Goal: Task Accomplishment & Management: Use online tool/utility

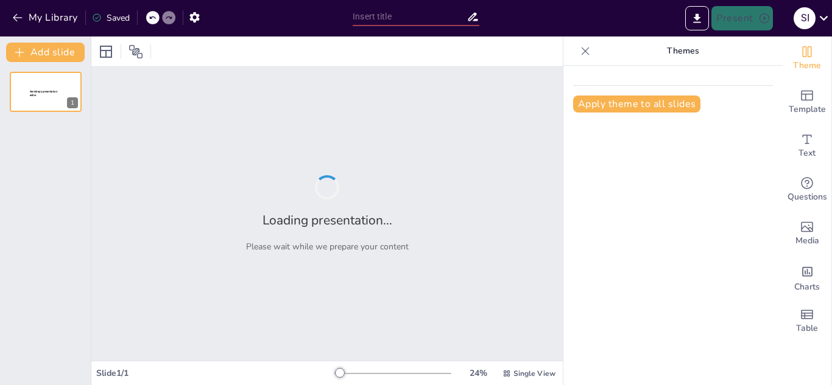
type input "La Importancia de Incluir Verduras y Vegetales en Nuestra Alimentación"
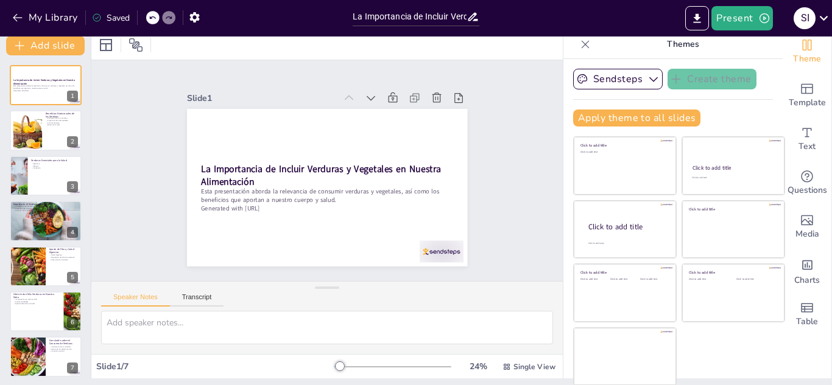
scroll to position [7, 0]
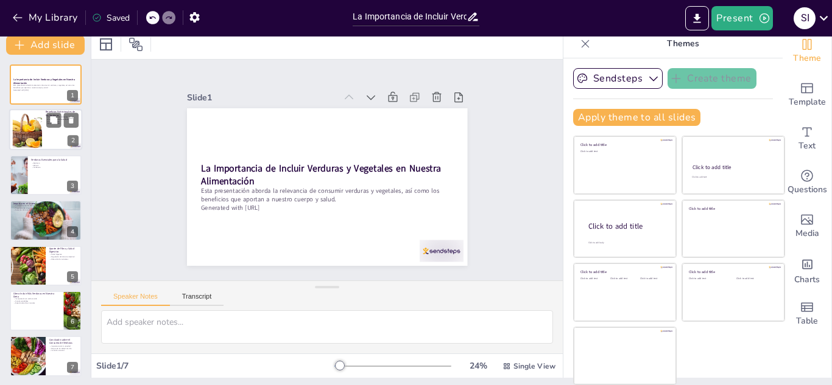
click at [17, 138] on div at bounding box center [26, 129] width 55 height 37
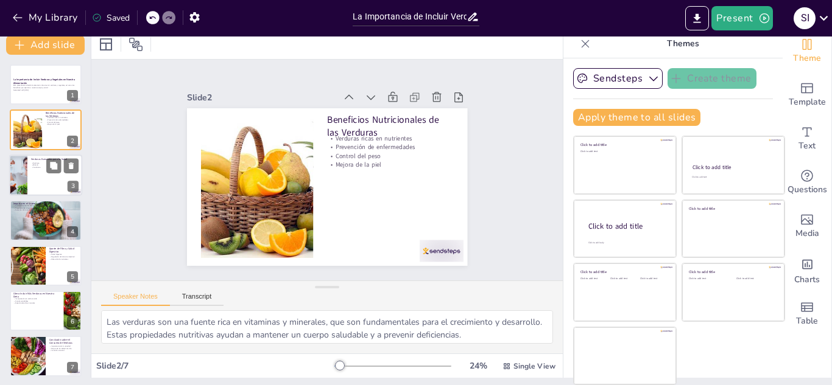
click at [35, 178] on div at bounding box center [45, 175] width 73 height 41
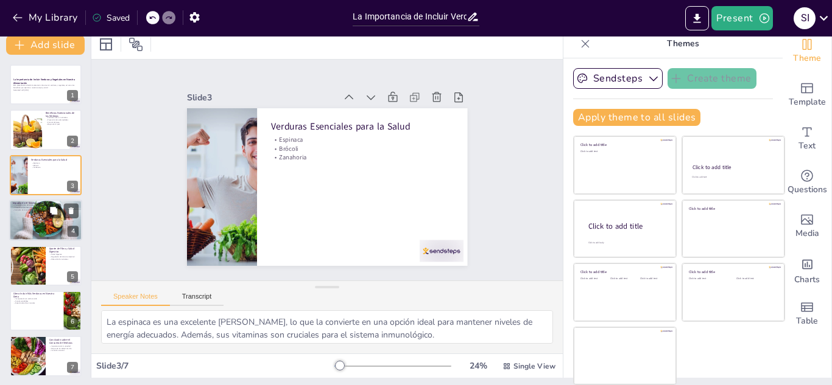
click at [46, 219] on div at bounding box center [45, 220] width 73 height 49
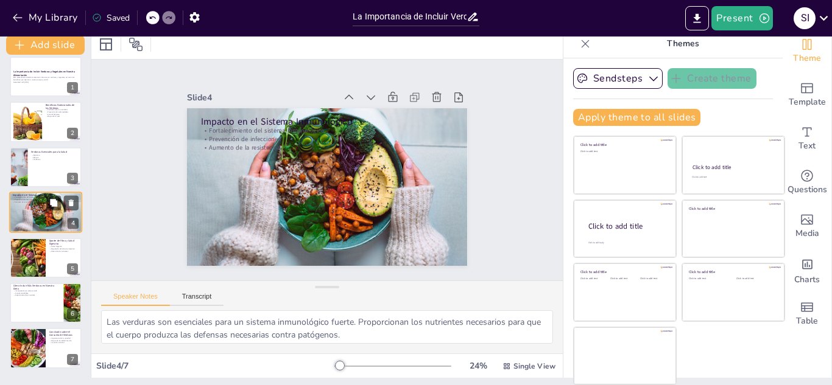
scroll to position [9, 0]
click at [57, 265] on div at bounding box center [45, 257] width 73 height 41
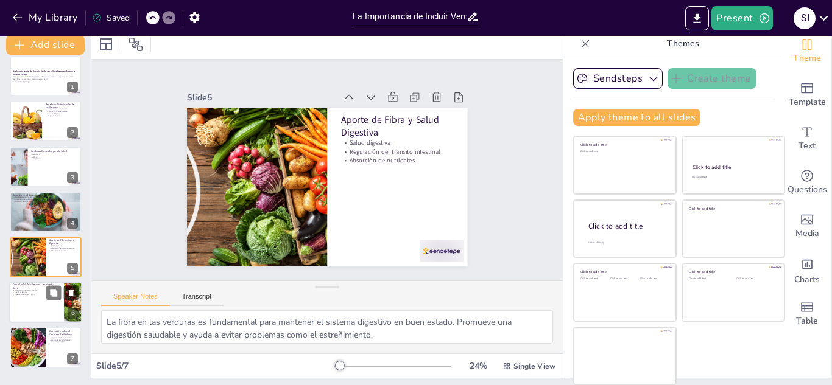
click at [46, 303] on div at bounding box center [45, 302] width 73 height 41
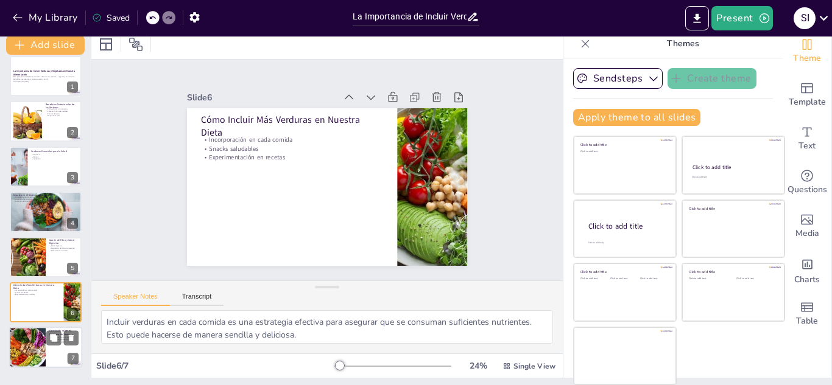
click at [51, 346] on div at bounding box center [45, 348] width 73 height 41
type textarea "Consumir una variedad de verduras asegura que se obtengan diferentes nutrientes…"
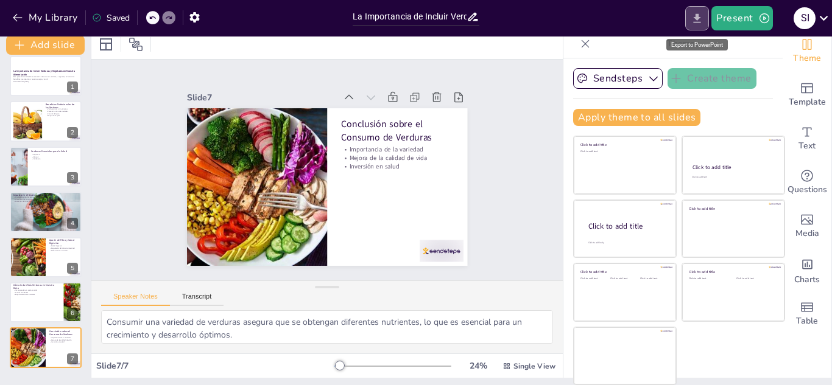
click at [695, 23] on icon "Export to PowerPoint" at bounding box center [696, 18] width 13 height 13
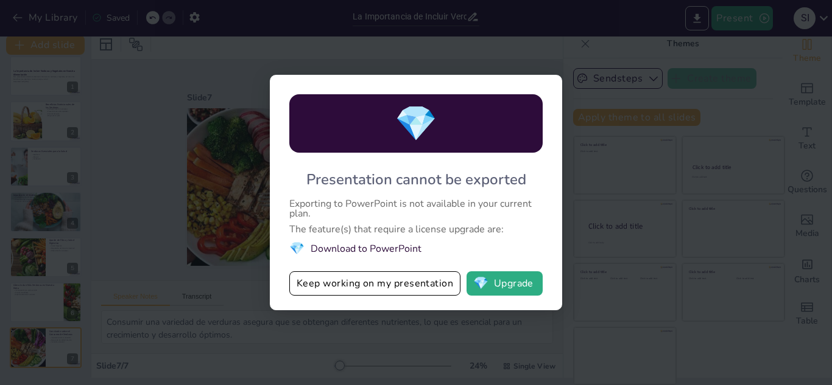
click at [478, 332] on div "💎 Presentation cannot be exported Exporting to PowerPoint is not available in y…" at bounding box center [416, 192] width 832 height 385
click at [571, 182] on div "💎 Presentation cannot be exported Exporting to PowerPoint is not available in y…" at bounding box center [416, 192] width 832 height 385
click at [267, 216] on div "💎 Presentation cannot be exported Exporting to PowerPoint is not available in y…" at bounding box center [416, 192] width 832 height 385
click at [223, 230] on div "💎 Presentation cannot be exported Exporting to PowerPoint is not available in y…" at bounding box center [416, 192] width 832 height 385
click at [192, 201] on div "💎 Presentation cannot be exported Exporting to PowerPoint is not available in y…" at bounding box center [416, 192] width 832 height 385
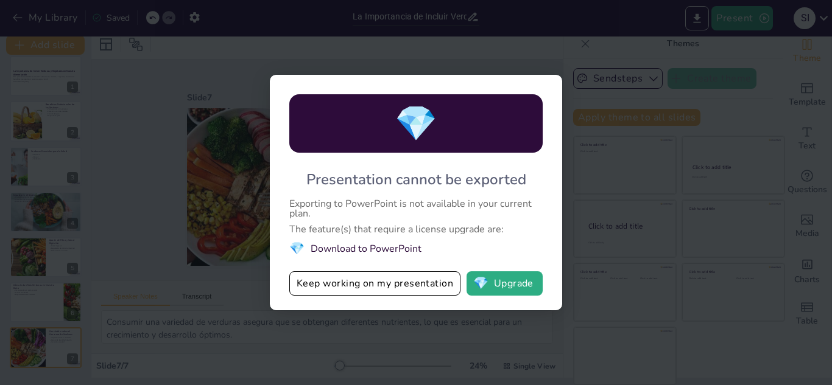
click at [183, 222] on div "💎 Presentation cannot be exported Exporting to PowerPoint is not available in y…" at bounding box center [416, 192] width 832 height 385
drag, startPoint x: 265, startPoint y: 115, endPoint x: 419, endPoint y: 311, distance: 248.9
click at [267, 116] on div "💎 Presentation cannot be exported Exporting to PowerPoint is not available in y…" at bounding box center [416, 192] width 832 height 385
click at [447, 182] on div "Presentation cannot be exported" at bounding box center [416, 179] width 220 height 19
click at [640, 194] on div "💎 Presentation cannot be exported Exporting to PowerPoint is not available in y…" at bounding box center [416, 192] width 832 height 385
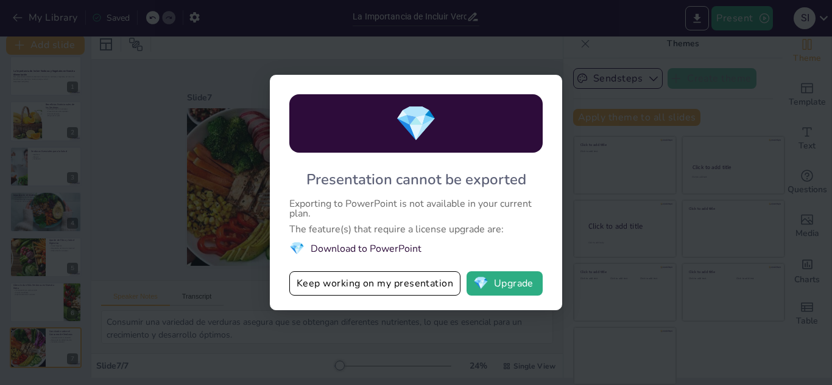
click at [491, 141] on div "💎" at bounding box center [415, 123] width 253 height 58
drag, startPoint x: 57, startPoint y: 241, endPoint x: 375, endPoint y: 111, distance: 343.5
click at [64, 237] on div "💎 Presentation cannot be exported Exporting to PowerPoint is not available in y…" at bounding box center [416, 192] width 832 height 385
drag, startPoint x: 519, startPoint y: 93, endPoint x: 533, endPoint y: 113, distance: 24.5
click at [521, 96] on div "💎 Presentation cannot be exported Exporting to PowerPoint is not available in y…" at bounding box center [416, 193] width 292 height 236
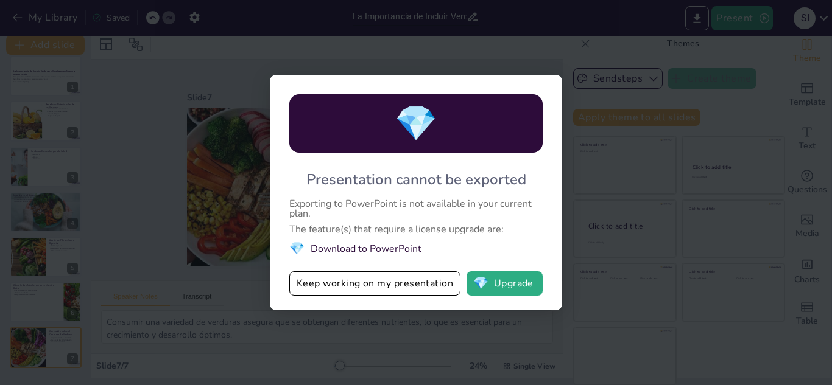
click at [576, 178] on div "💎 Presentation cannot be exported Exporting to PowerPoint is not available in y…" at bounding box center [416, 192] width 832 height 385
click at [639, 185] on div "💎 Presentation cannot be exported Exporting to PowerPoint is not available in y…" at bounding box center [416, 192] width 832 height 385
click at [637, 178] on div "💎 Presentation cannot be exported Exporting to PowerPoint is not available in y…" at bounding box center [416, 192] width 832 height 385
click at [670, 141] on div "💎 Presentation cannot be exported Exporting to PowerPoint is not available in y…" at bounding box center [416, 192] width 832 height 385
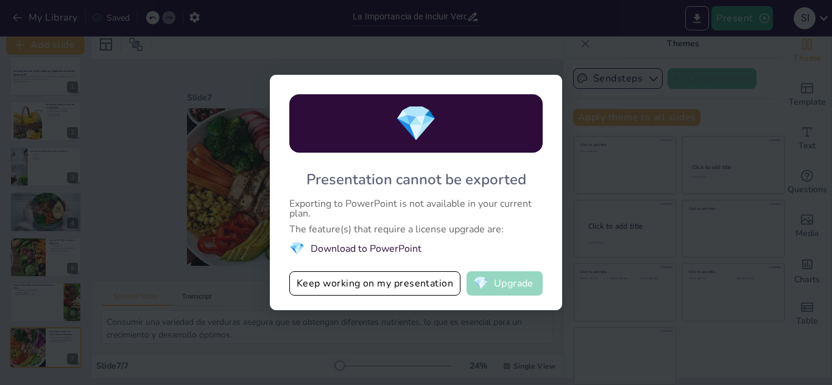
click at [505, 287] on button "💎 Upgrade" at bounding box center [504, 284] width 76 height 24
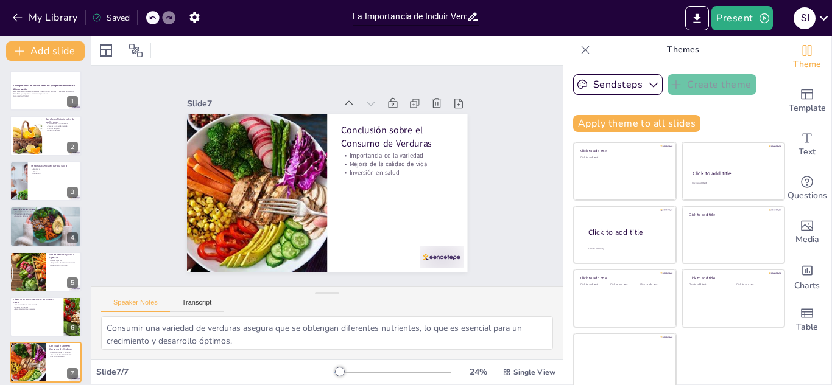
scroll to position [0, 0]
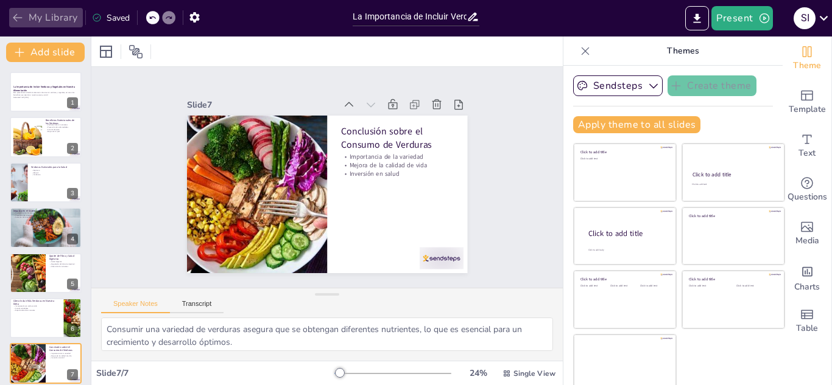
click at [18, 17] on icon "button" at bounding box center [18, 18] width 12 height 12
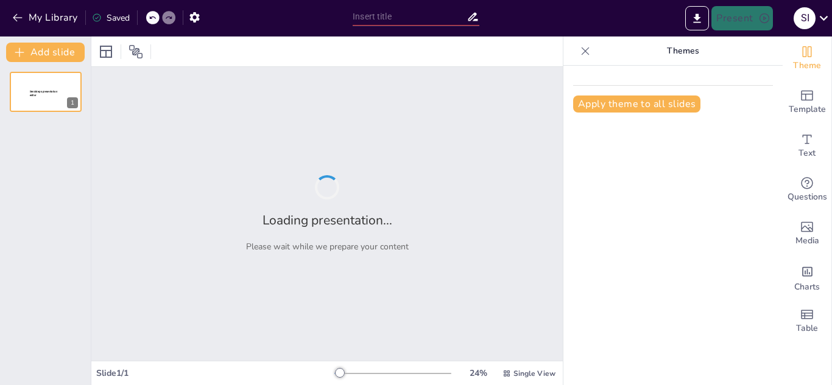
type input "Evolución Tecnológica: Un Recorrido por los Últimos Años"
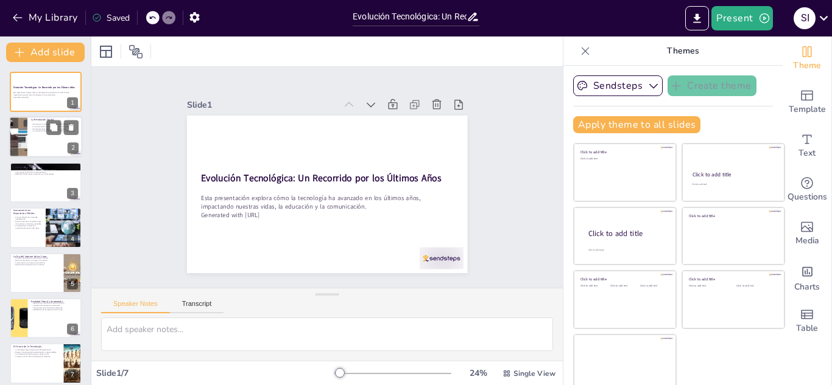
click at [39, 141] on div at bounding box center [45, 137] width 73 height 41
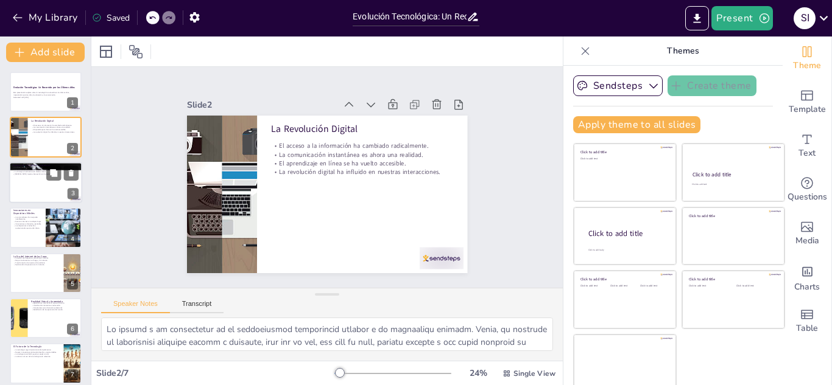
click at [33, 189] on div at bounding box center [45, 182] width 73 height 41
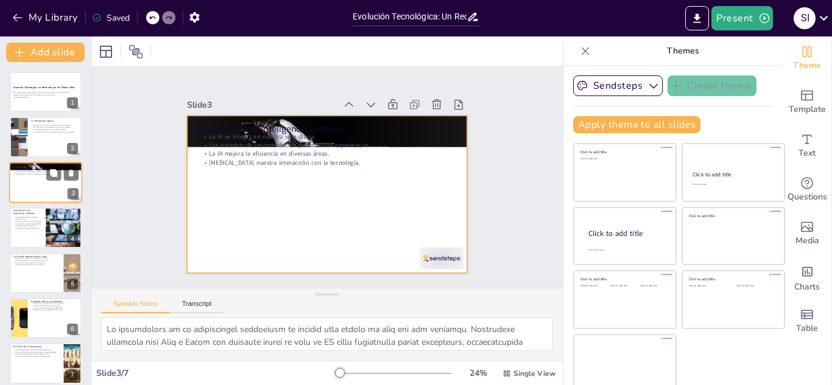
click at [38, 192] on div at bounding box center [45, 182] width 73 height 41
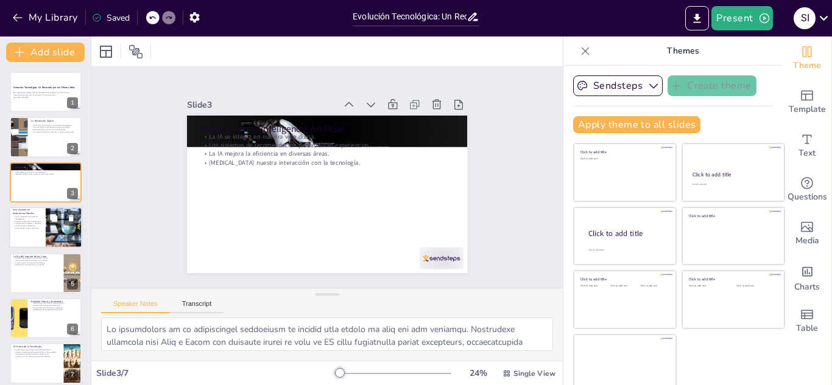
click at [33, 219] on p "Los smartphones han mejorado notablemente." at bounding box center [27, 218] width 29 height 4
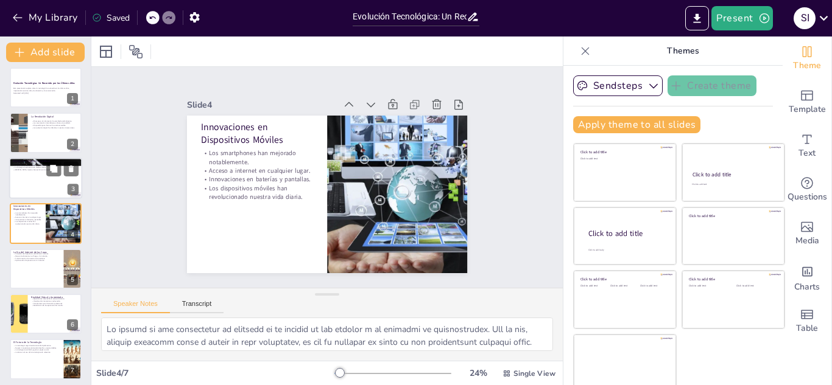
click at [59, 185] on div at bounding box center [45, 178] width 73 height 41
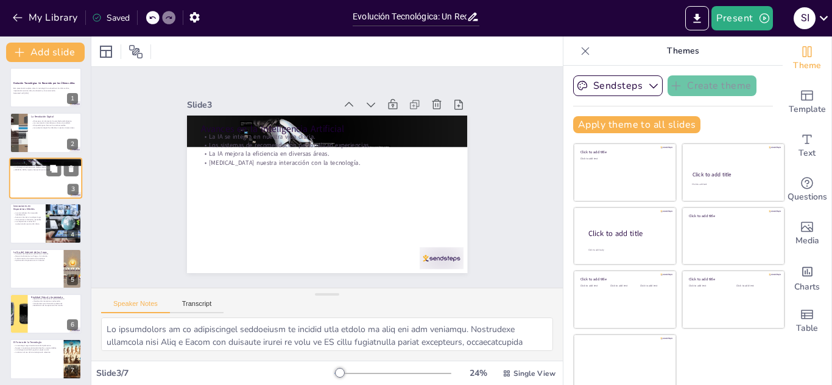
scroll to position [0, 0]
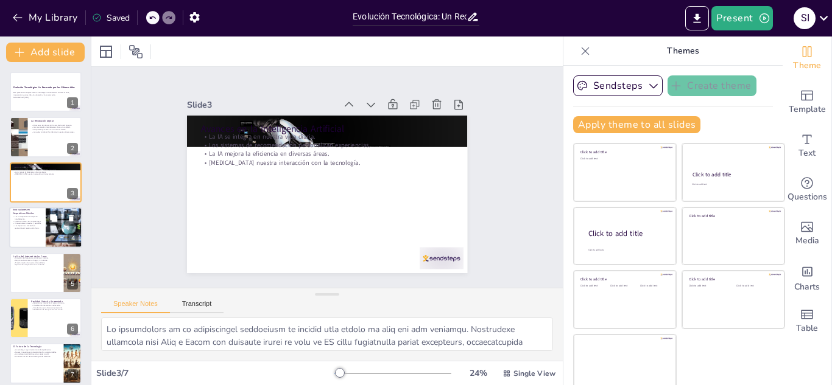
click at [46, 230] on div at bounding box center [63, 227] width 73 height 41
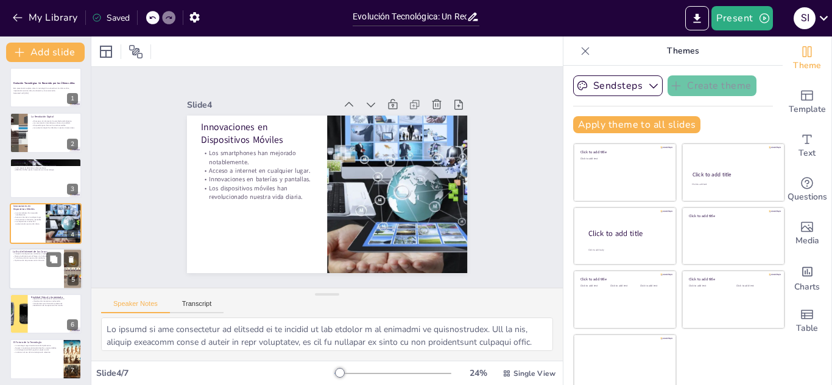
click at [37, 250] on p "La Era del Internet de las Cosas" at bounding box center [36, 252] width 47 height 4
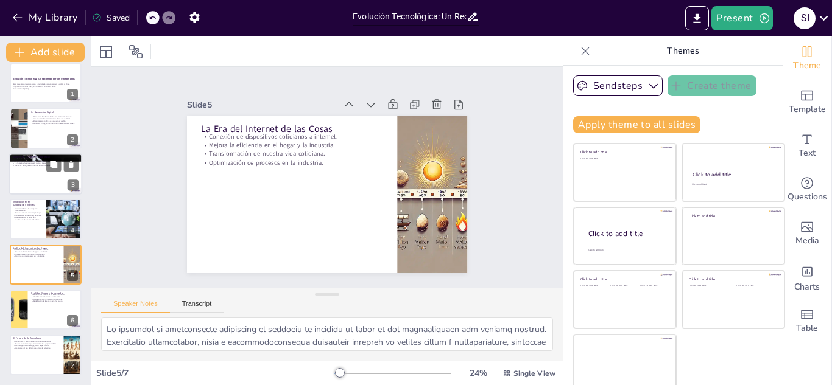
click at [38, 185] on div at bounding box center [45, 173] width 73 height 41
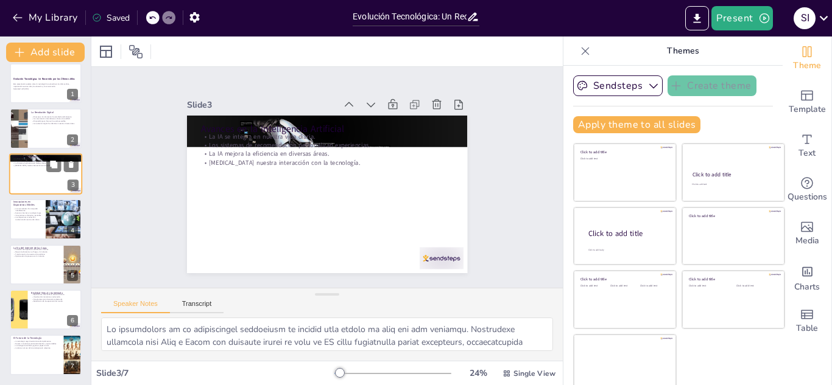
scroll to position [0, 0]
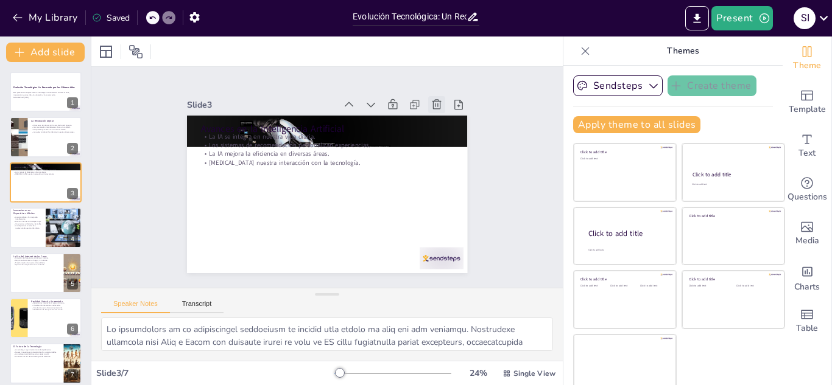
click at [450, 175] on icon at bounding box center [458, 183] width 17 height 17
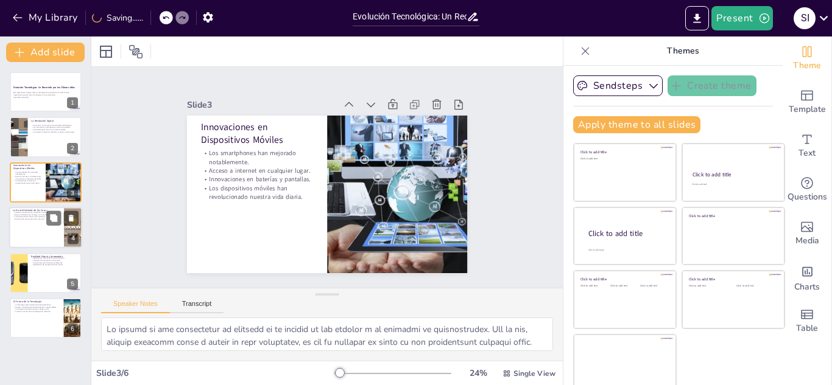
click at [12, 227] on div at bounding box center [45, 227] width 73 height 41
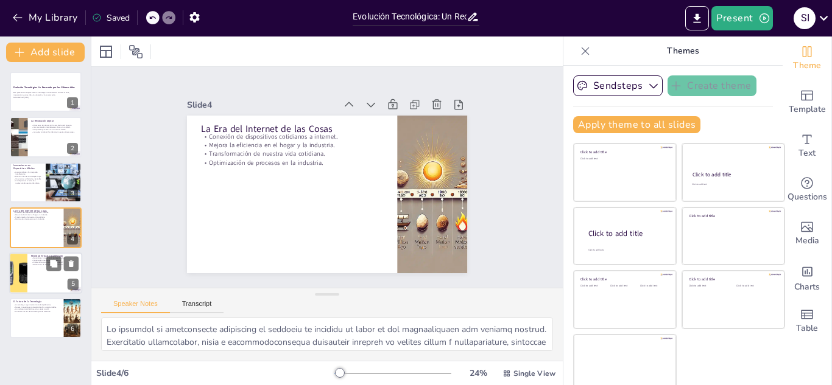
click at [17, 264] on div at bounding box center [18, 273] width 62 height 41
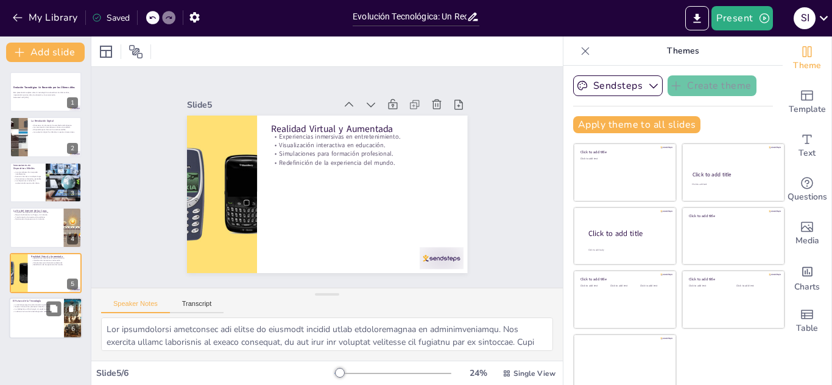
click at [26, 314] on div at bounding box center [45, 318] width 73 height 41
type textarea "Lo ipsumdolo sitametc ad el seddoeiusm te incididun. U labore etd magnaa enimad…"
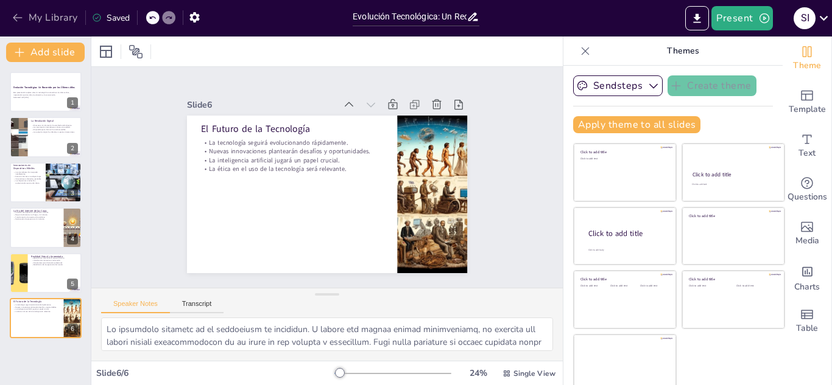
click at [21, 21] on icon "button" at bounding box center [18, 18] width 12 height 12
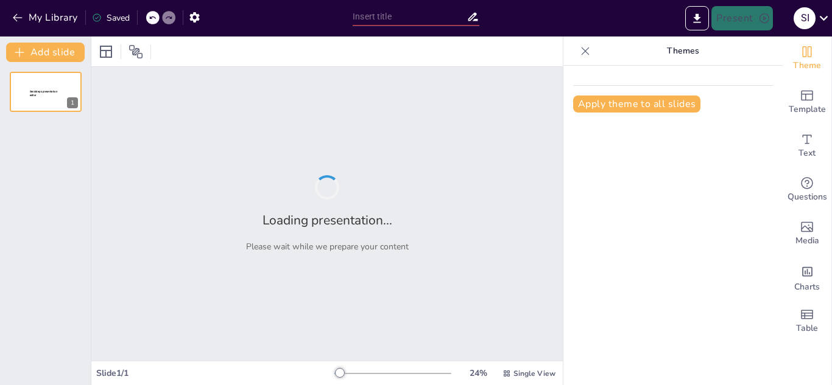
type input "La Evolución del Ser Humano: Un Viaje a Través del Tiempo"
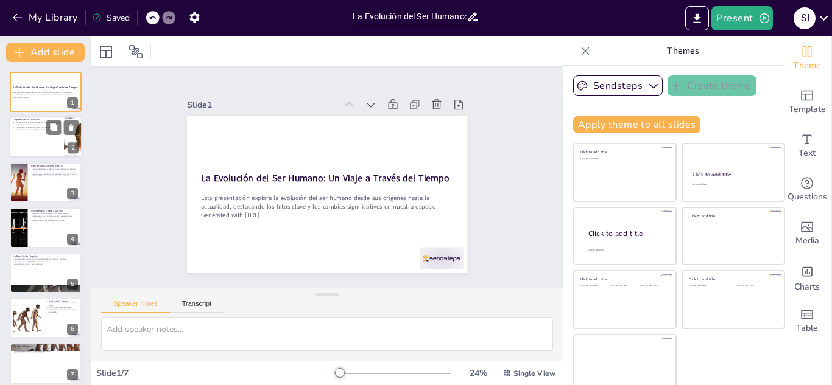
click at [35, 127] on p "La adaptación de los primates fue clave para la evolución." at bounding box center [36, 128] width 47 height 2
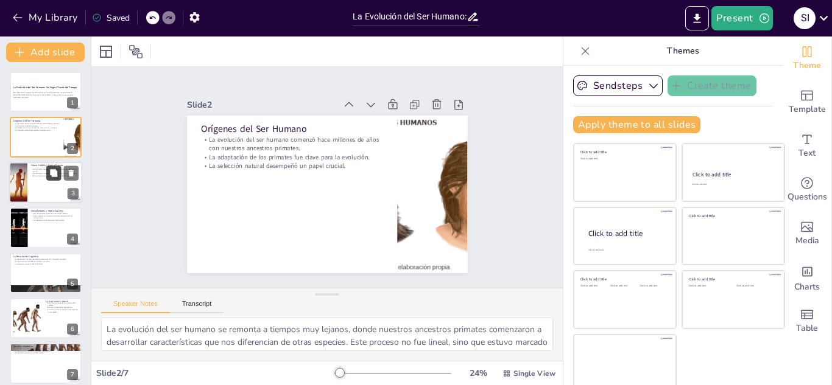
click at [49, 168] on button at bounding box center [53, 173] width 15 height 15
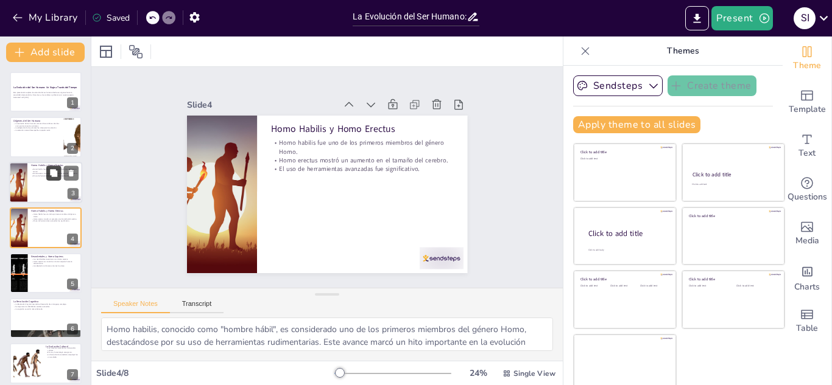
scroll to position [4, 0]
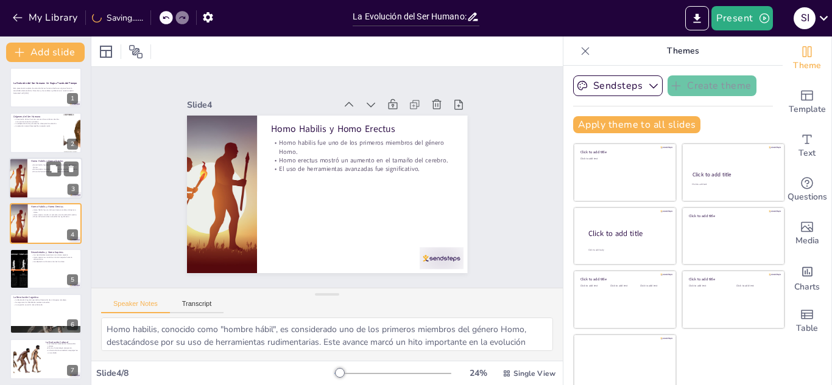
click at [49, 178] on div at bounding box center [45, 178] width 73 height 41
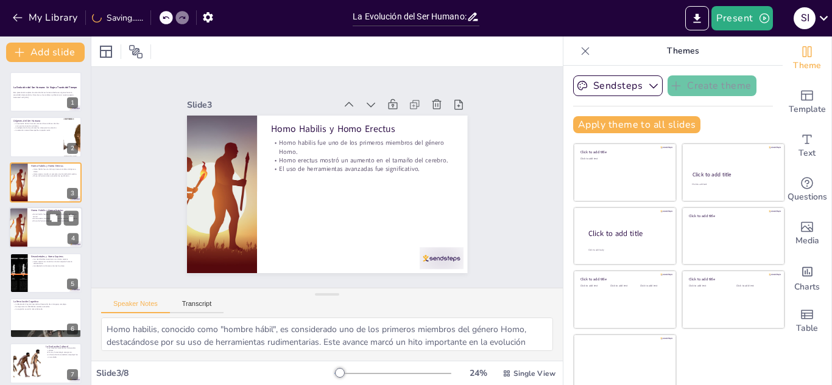
click at [46, 230] on div at bounding box center [45, 227] width 73 height 41
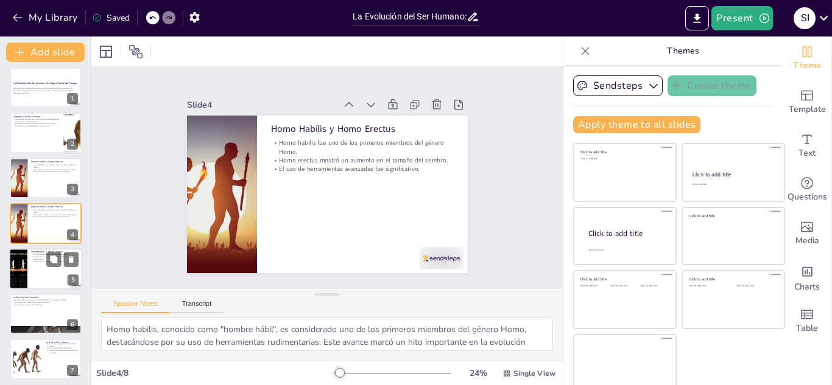
click at [44, 258] on p "Homo sapiens se convirtió en la única especie humana sobreviviente." at bounding box center [54, 258] width 47 height 4
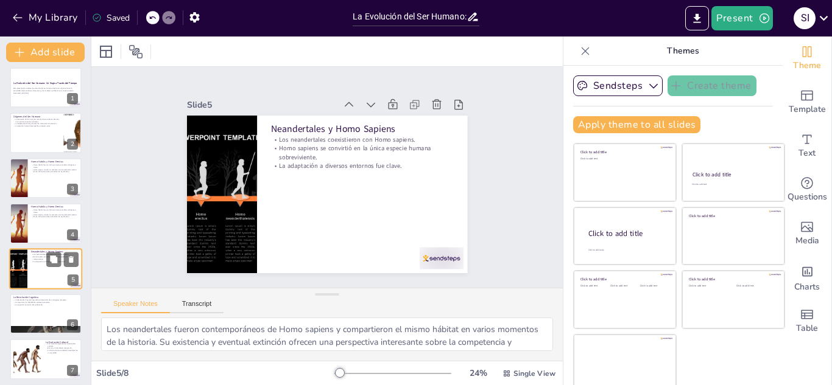
scroll to position [49, 0]
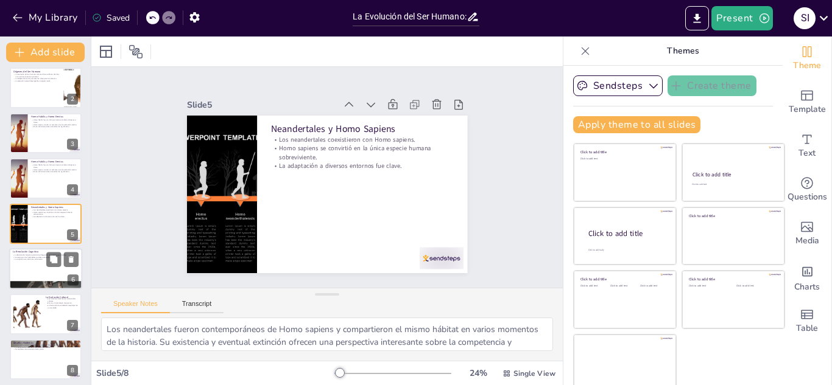
click at [40, 264] on div at bounding box center [45, 268] width 73 height 41
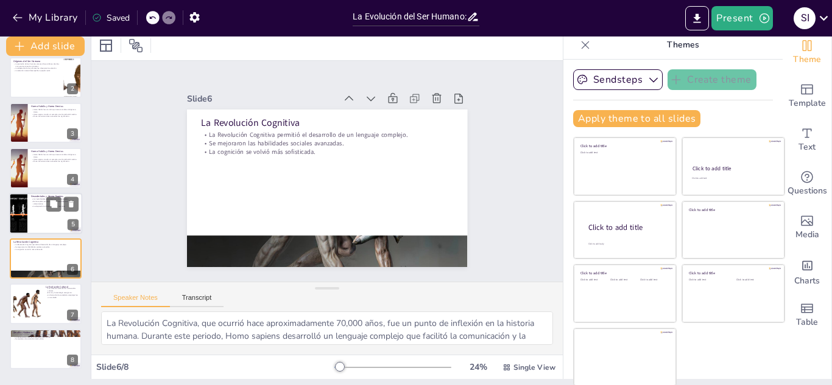
scroll to position [7, 0]
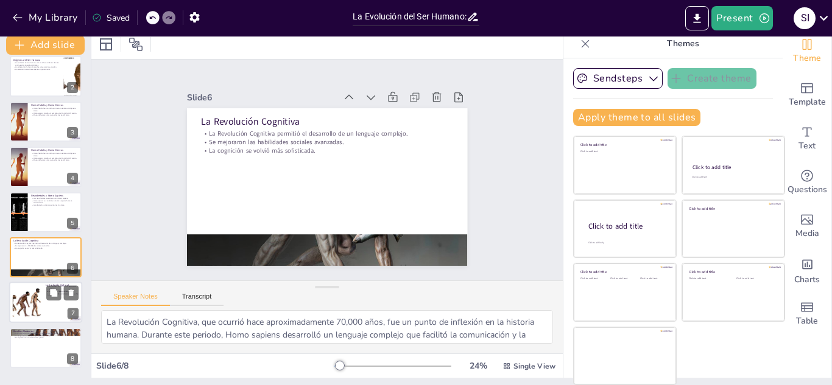
click at [40, 290] on div at bounding box center [26, 302] width 89 height 37
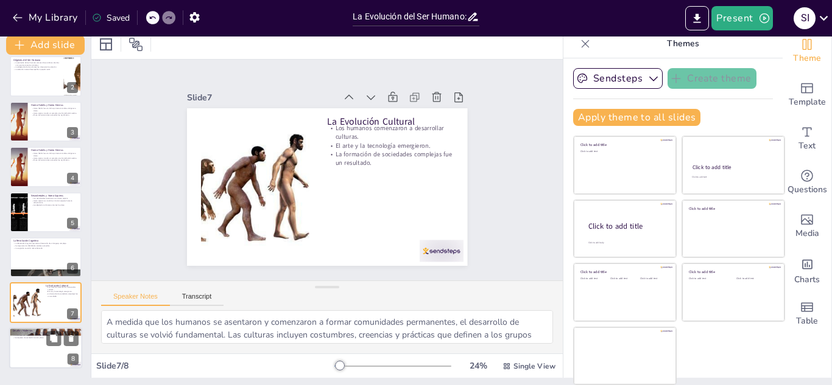
click at [30, 346] on div at bounding box center [45, 348] width 73 height 41
type textarea "En la actualidad, el cambio climático representa uno de los mayores desafíos qu…"
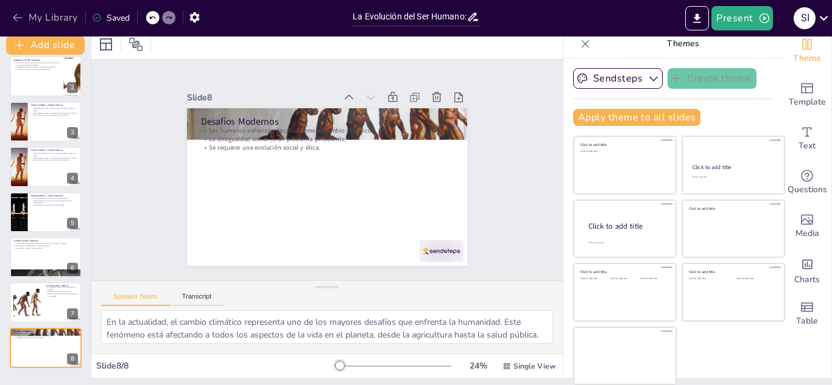
click at [18, 14] on icon "button" at bounding box center [18, 18] width 12 height 12
